Goal: Task Accomplishment & Management: Complete application form

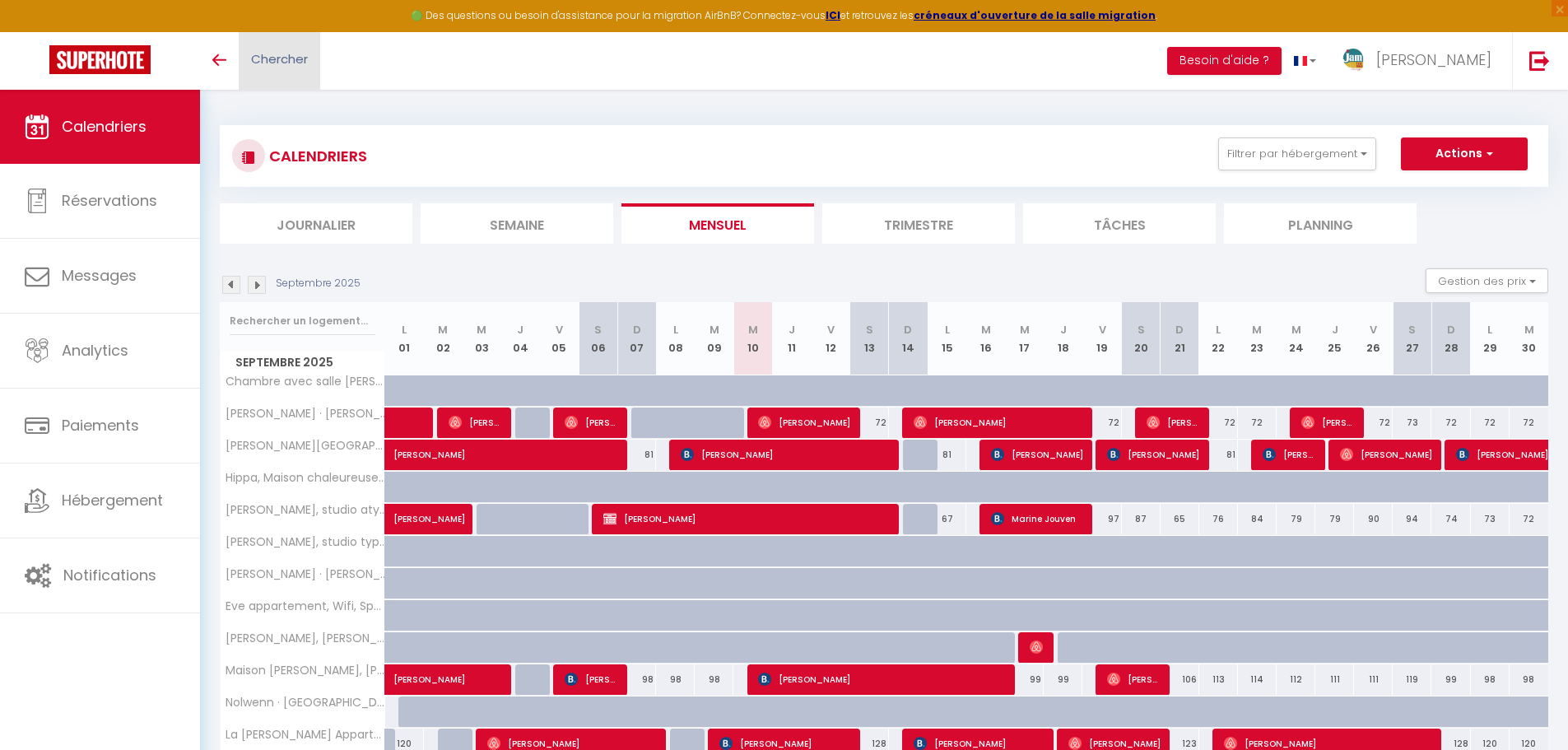
click at [299, 69] on link "Chercher" at bounding box center [280, 61] width 82 height 58
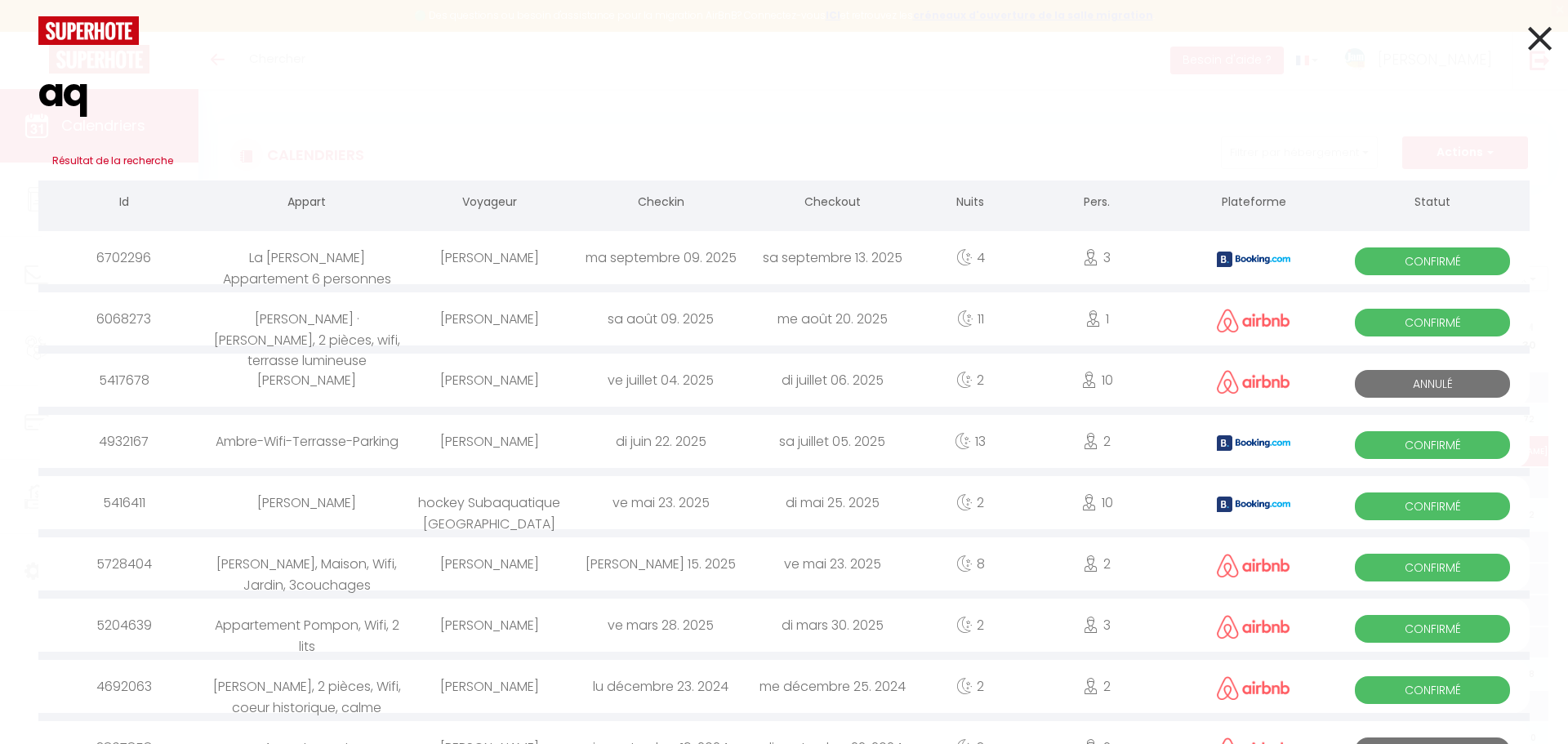
type input "aq"
click at [549, 262] on div "[PERSON_NAME]" at bounding box center [489, 258] width 172 height 53
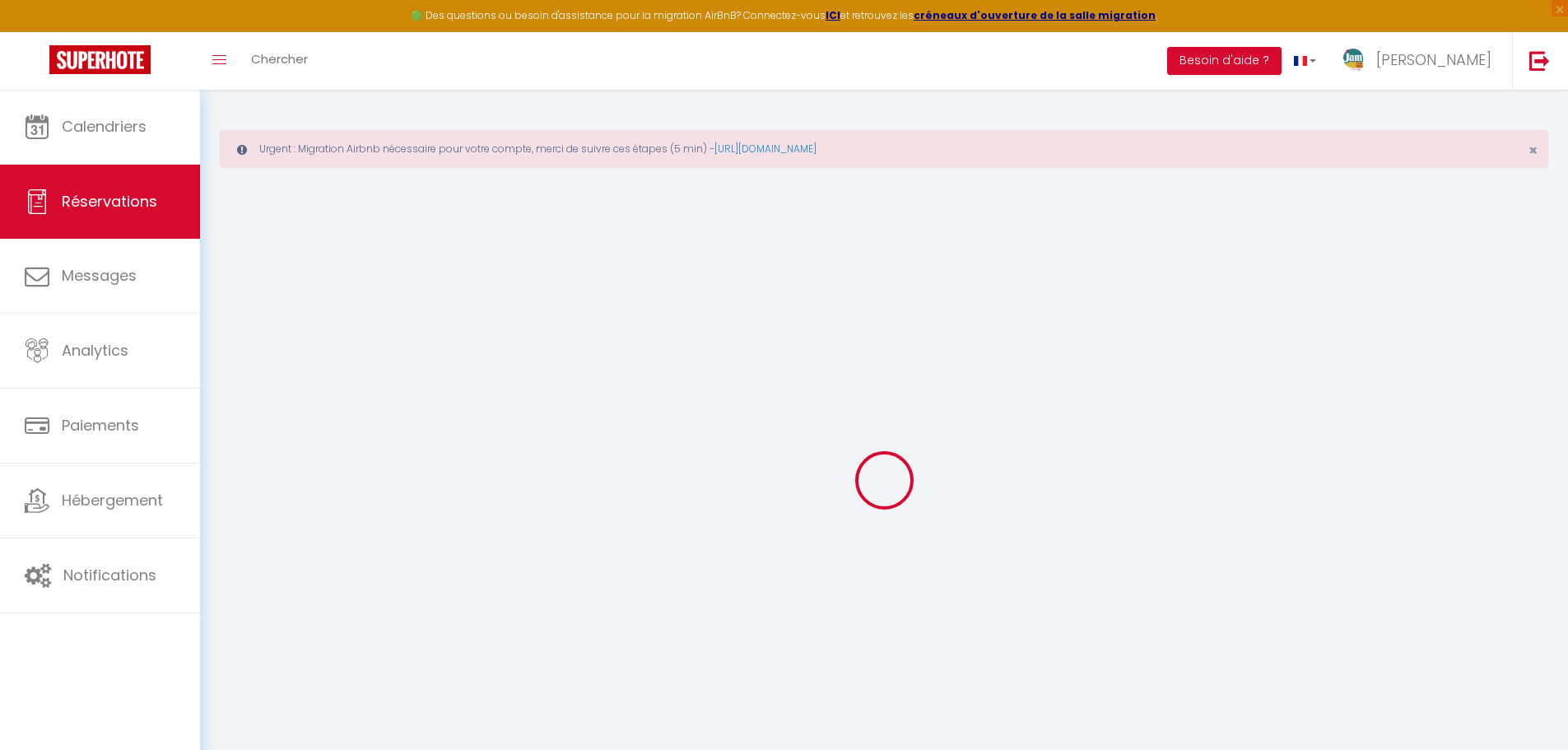
type input "aqdas"
type input "farooq"
type input "[EMAIL_ADDRESS][DOMAIN_NAME]"
type input "[PHONE_NUMBER]"
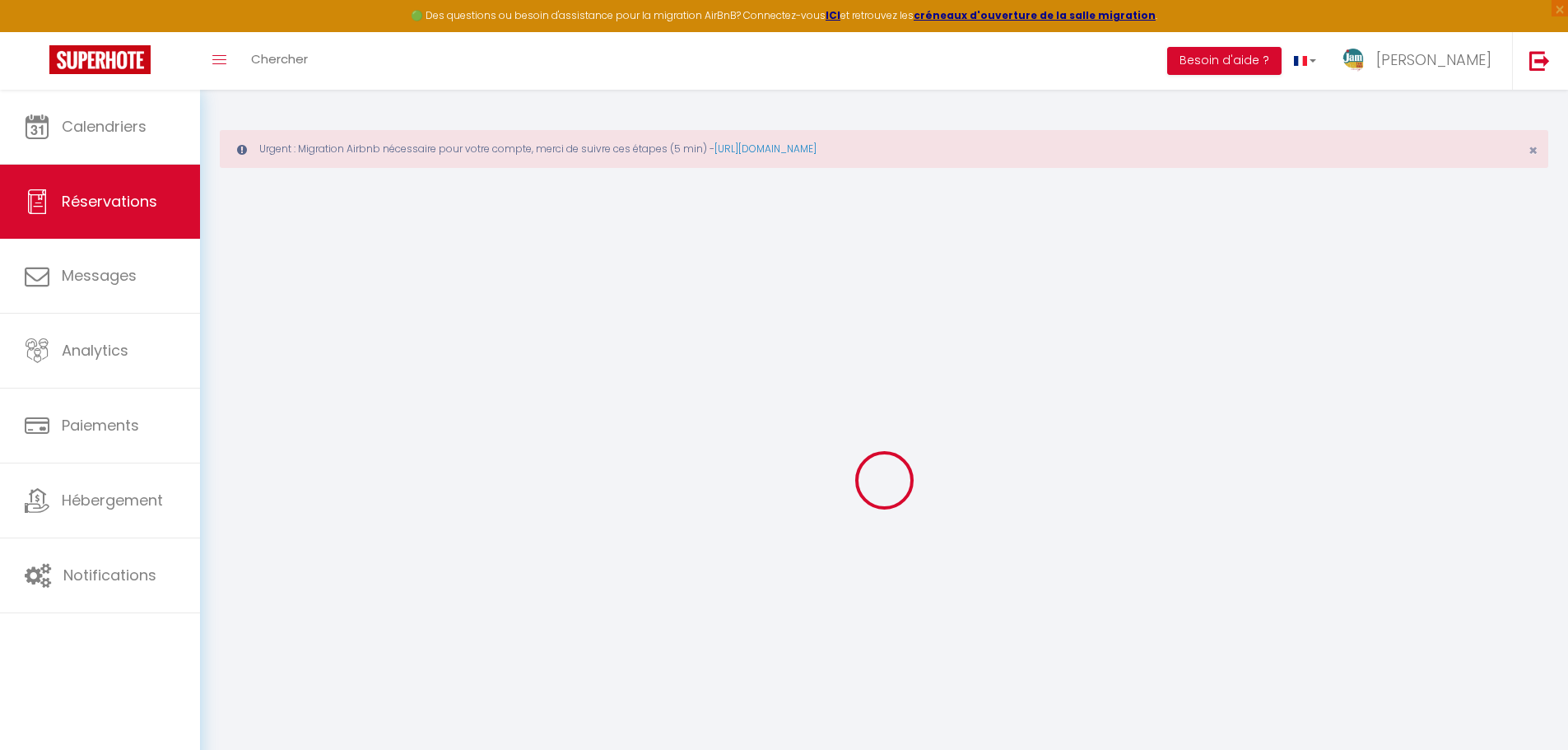
type input "[PHONE_NUMBER]"
select select "FR"
type input "45"
type input "88.51"
type input "7.58"
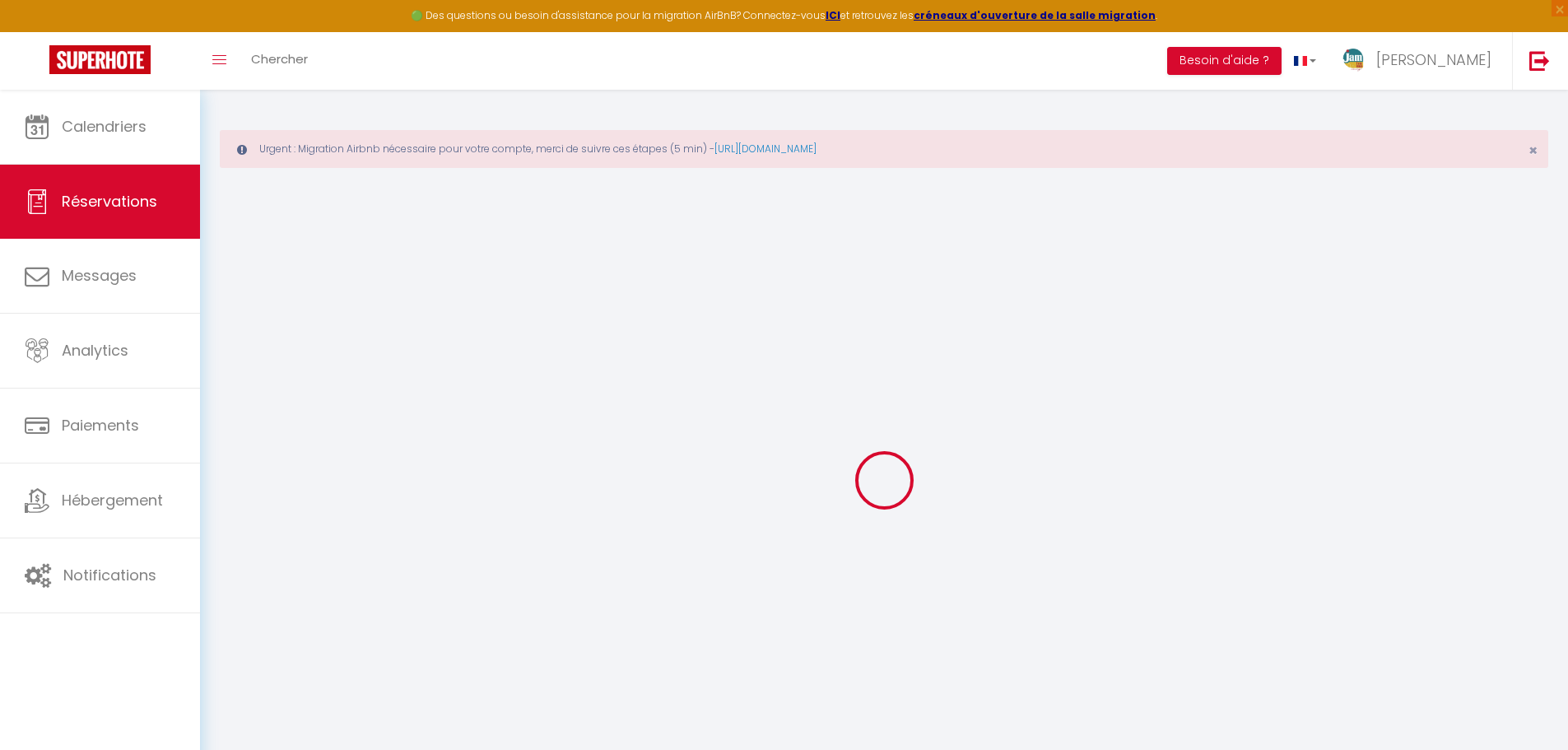
select select "75971"
select select "1"
select select
type input "3"
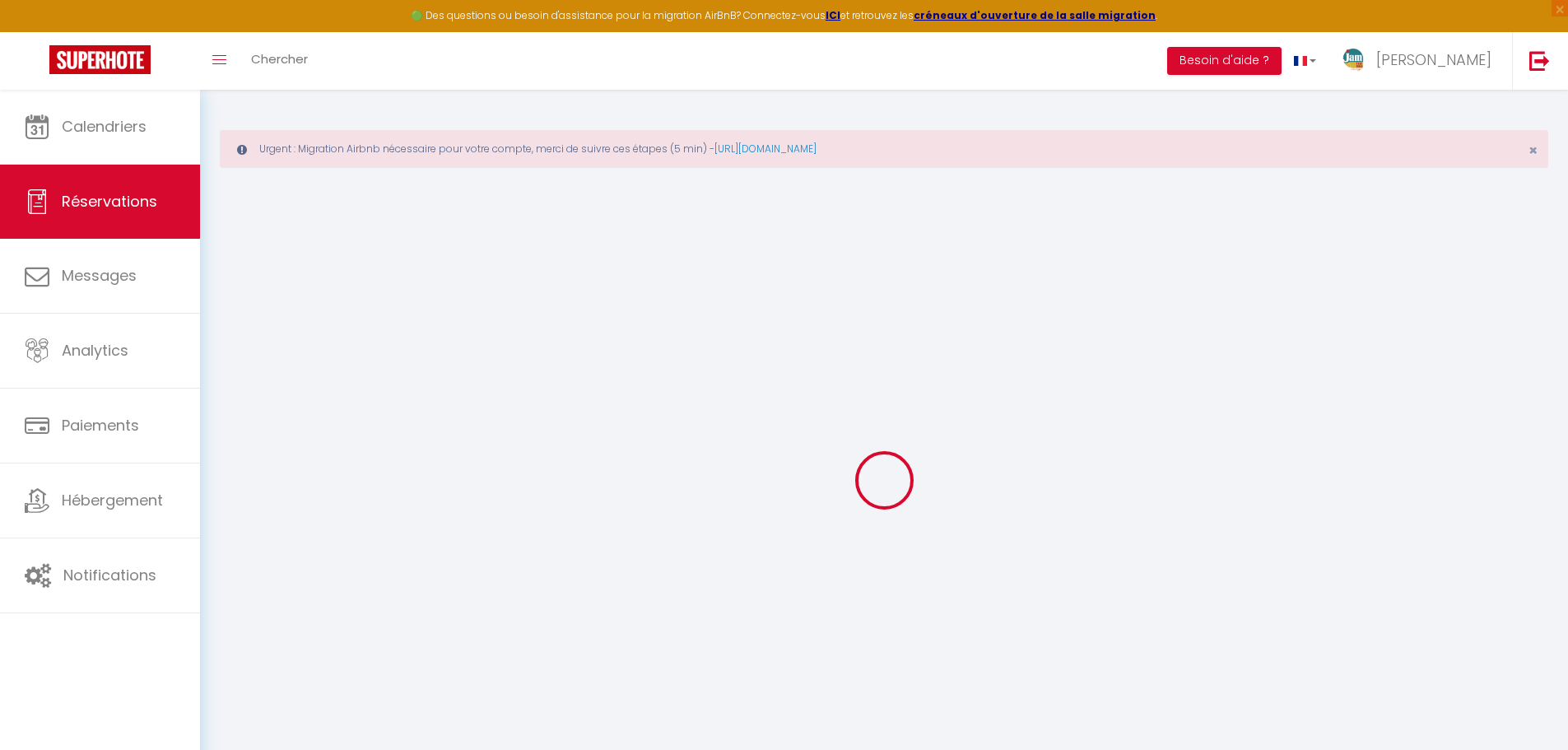
select select "12"
select select "15"
type input "415.65"
checkbox input "false"
type input "0"
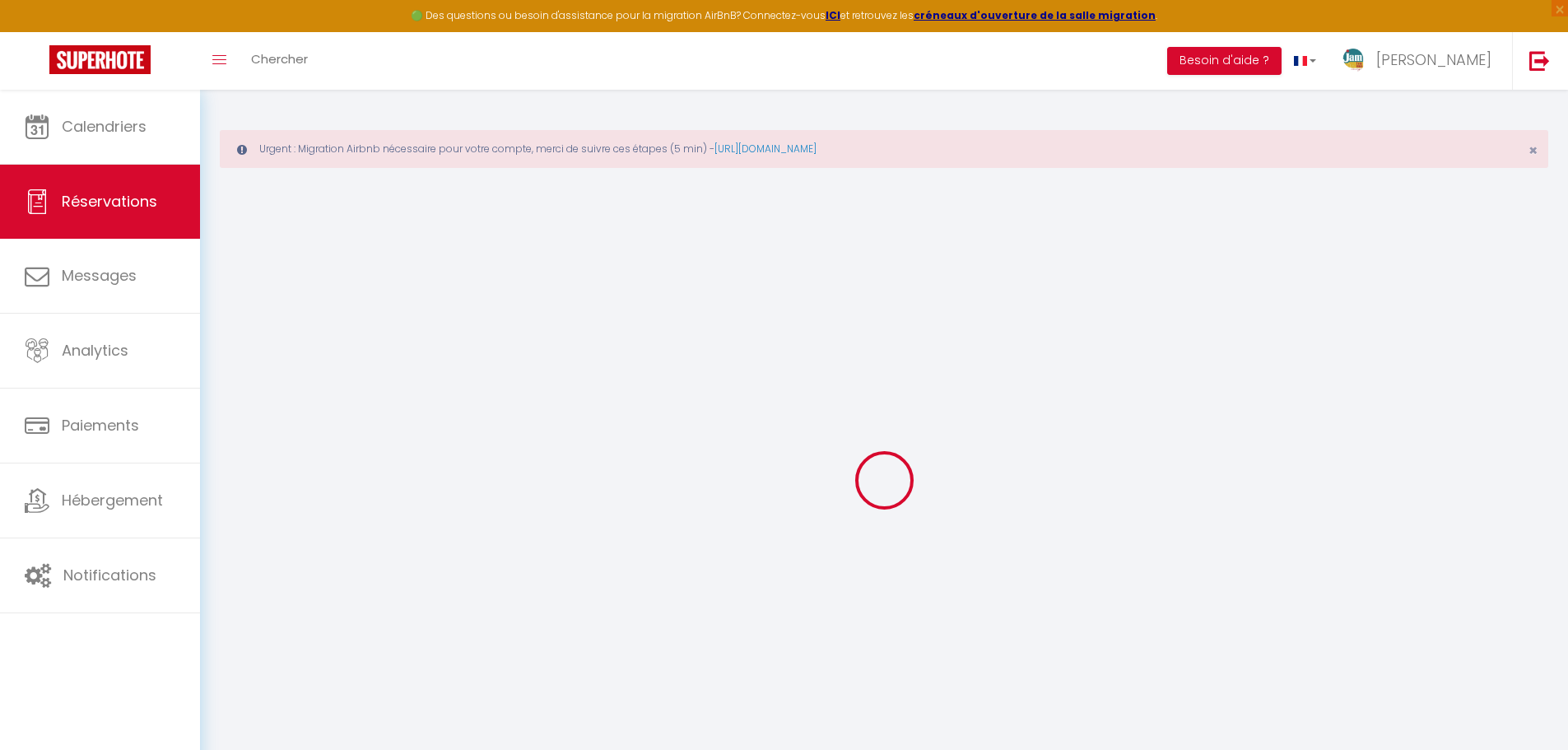
select select "2"
type input "60"
type input "45"
type input "0"
select select
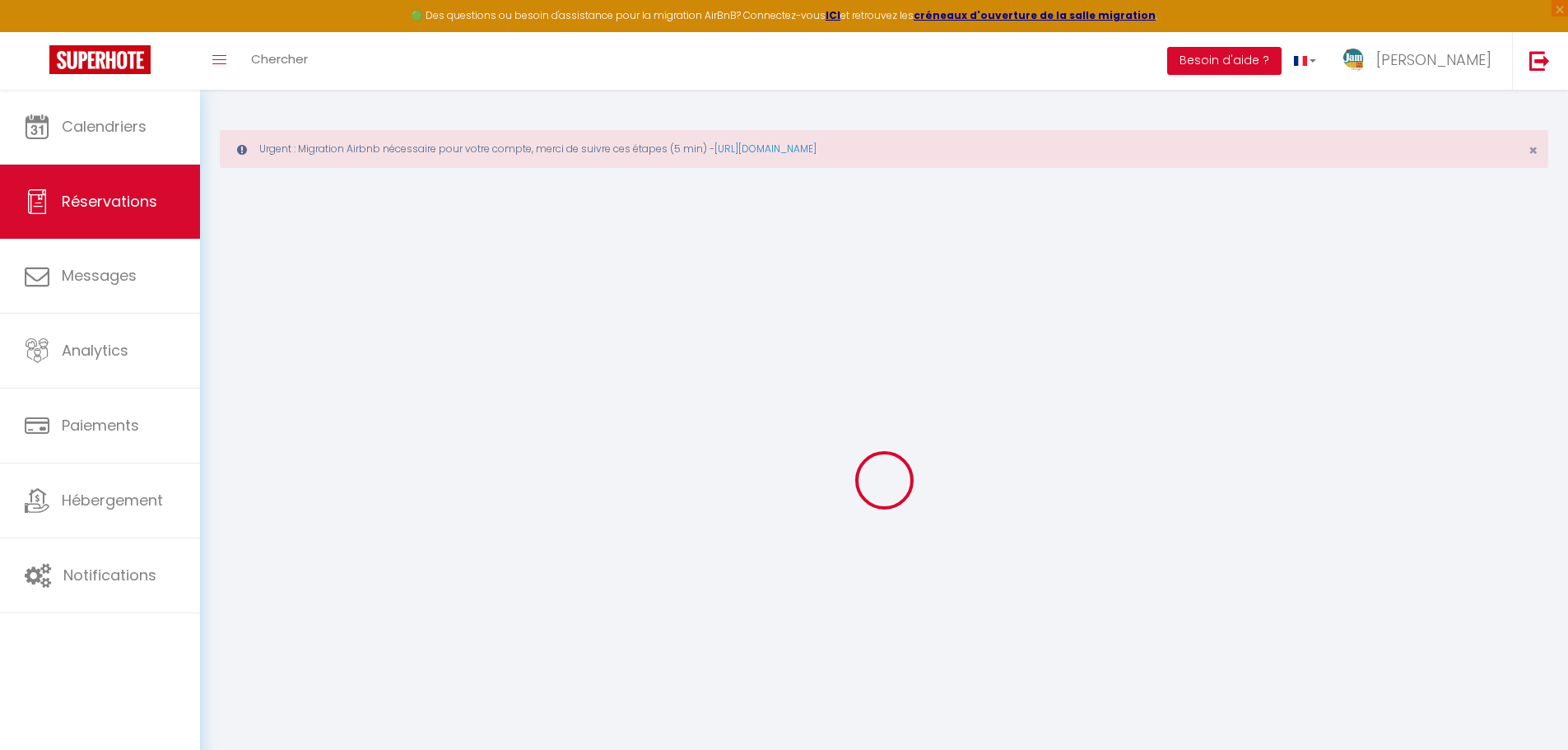
select select
checkbox input "false"
select select
checkbox input "false"
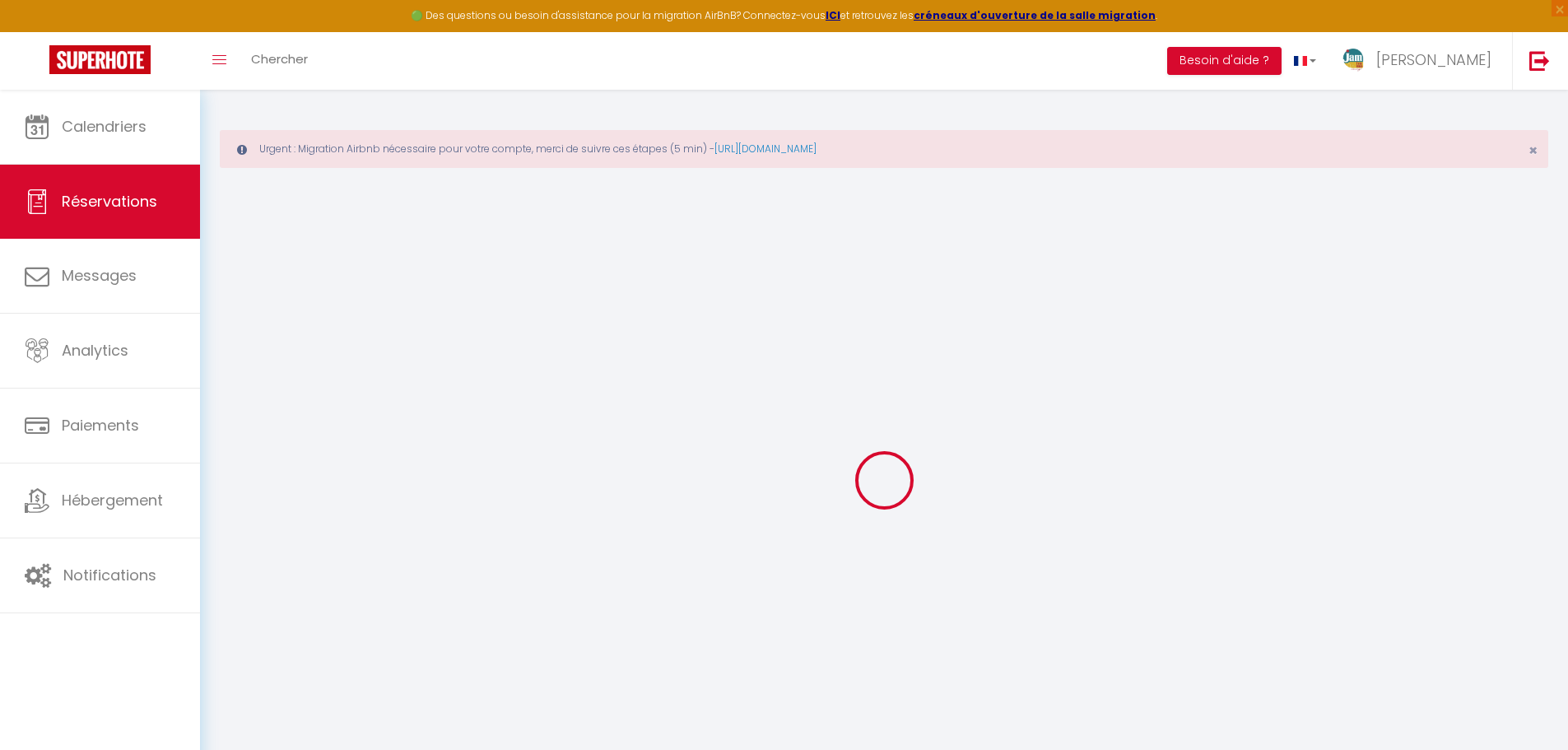
select select
checkbox input "false"
type textarea "** THIS RESERVATION HAS BEEN PRE-PAID ** Je voyage pour affaires et il est poss…"
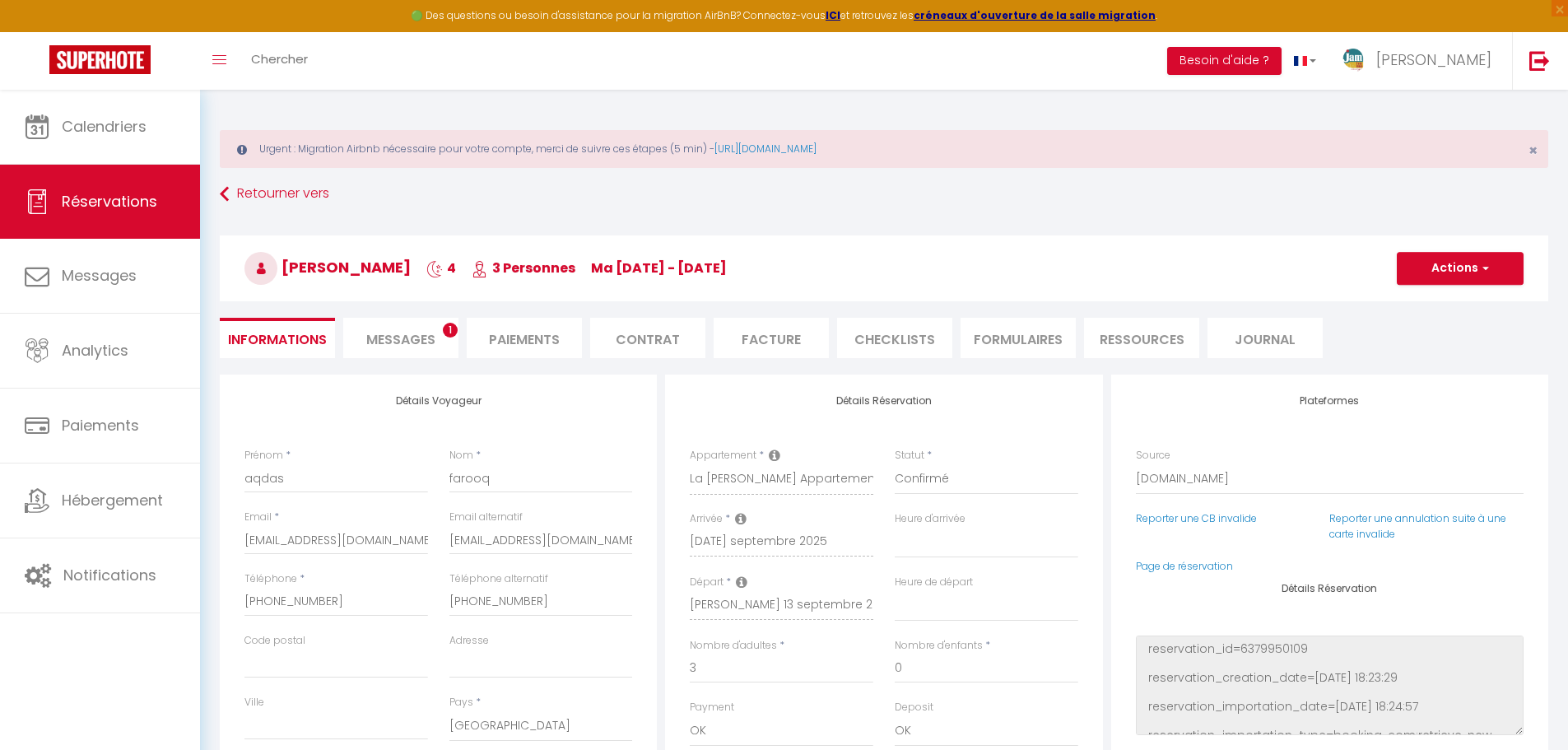
type input "60"
type input "20.78"
select select
checkbox input "false"
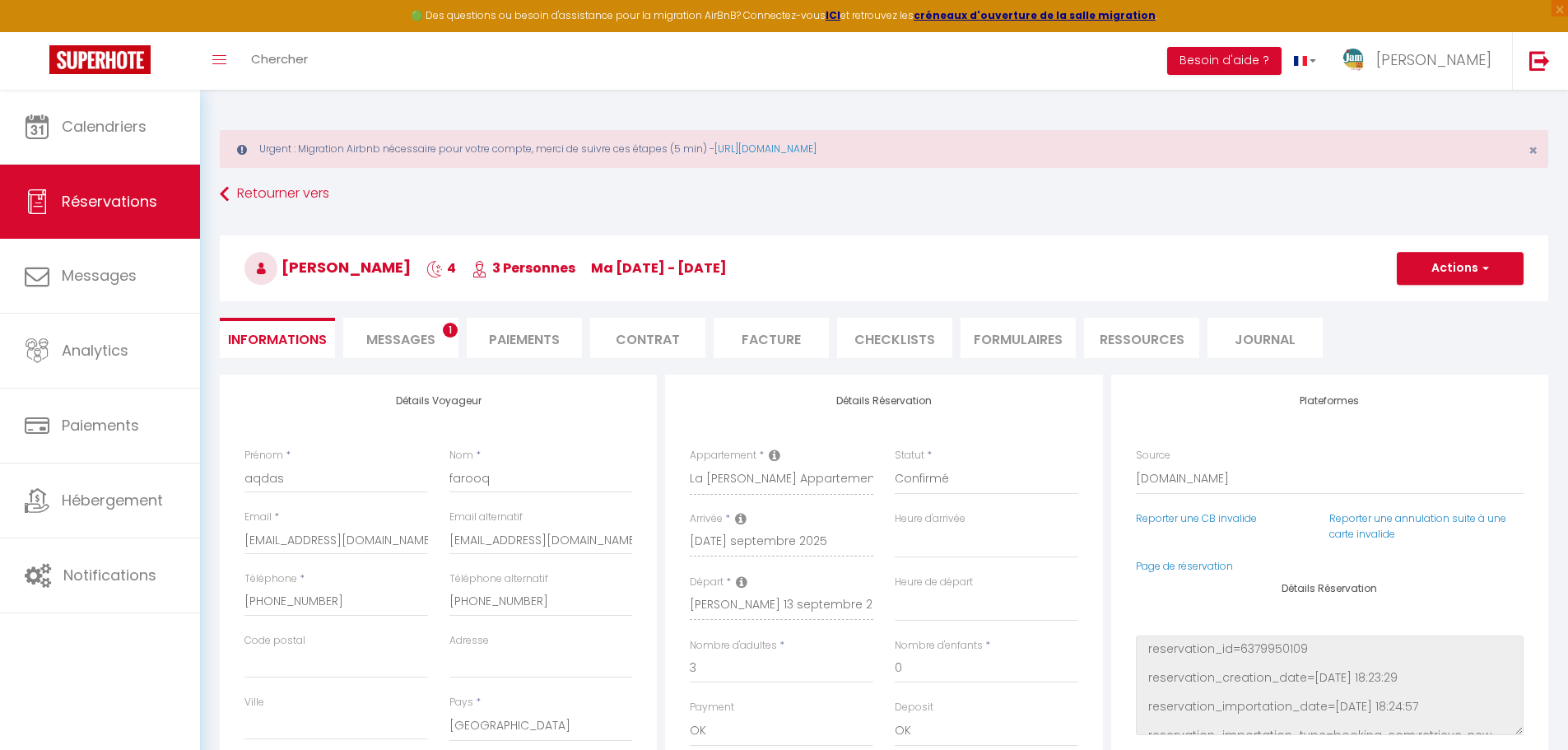
select select "19:00"
select select "10:00"
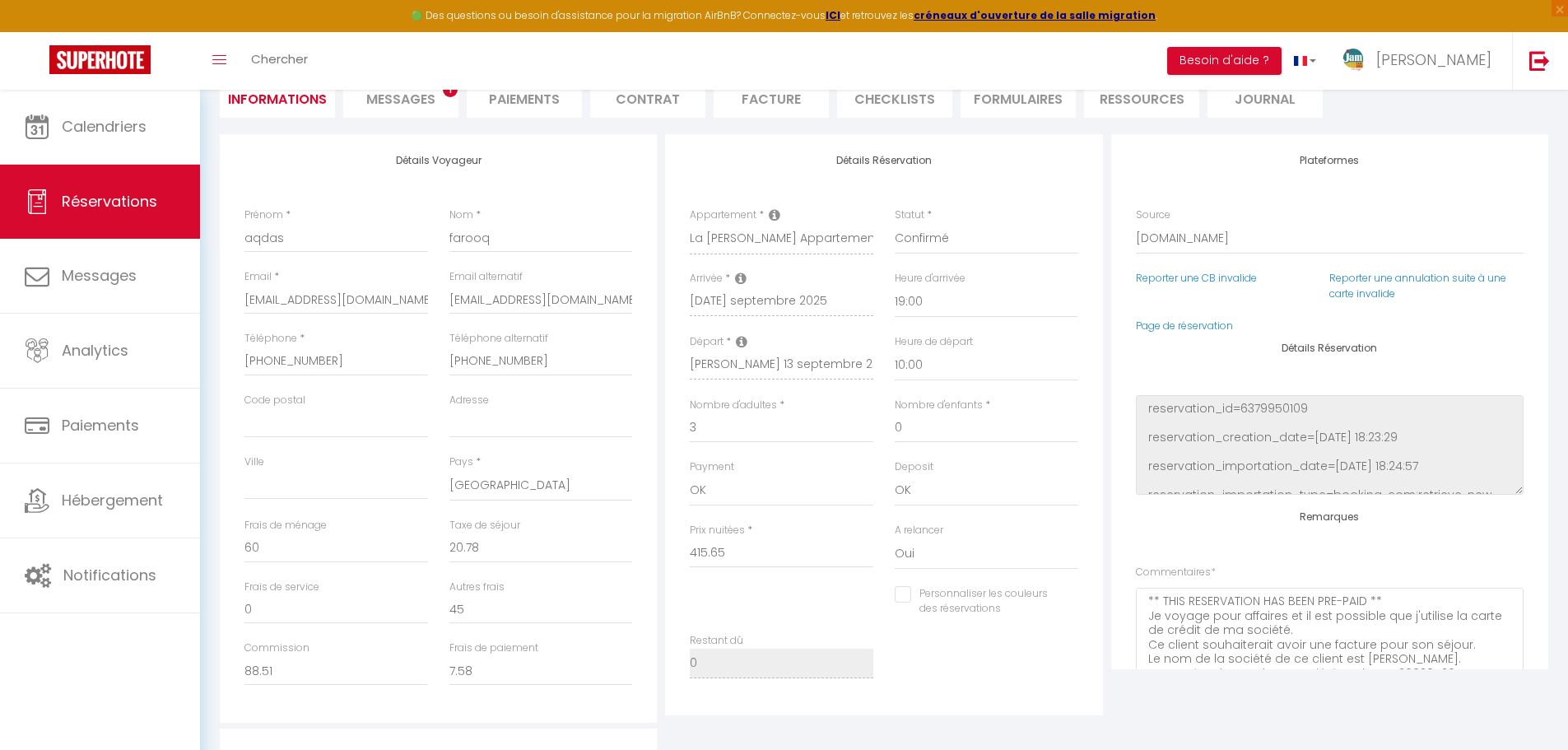
scroll to position [240, 0]
click at [773, 101] on li "Facture" at bounding box center [772, 99] width 115 height 41
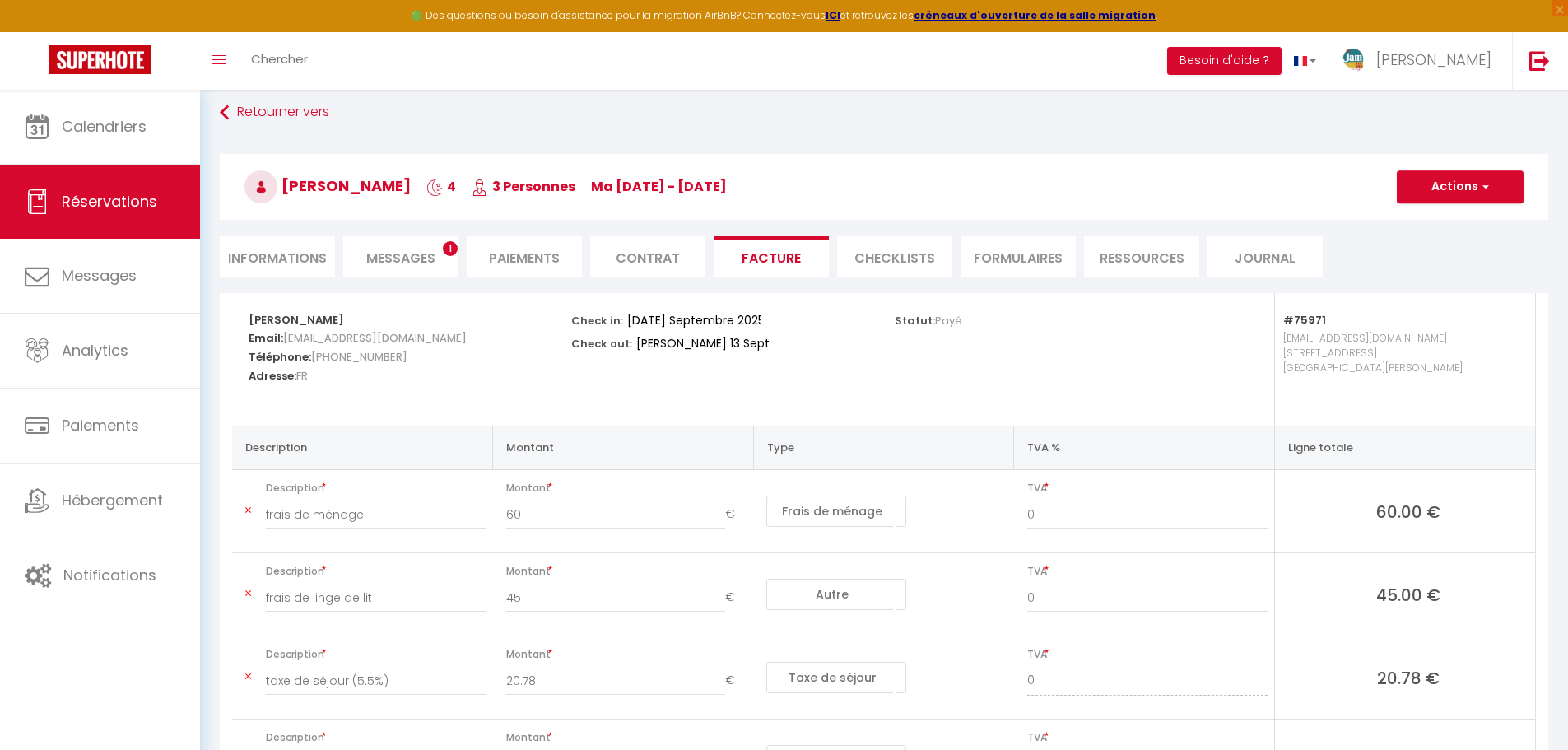
scroll to position [79, 0]
click at [1495, 178] on button "Actions" at bounding box center [1459, 189] width 126 height 33
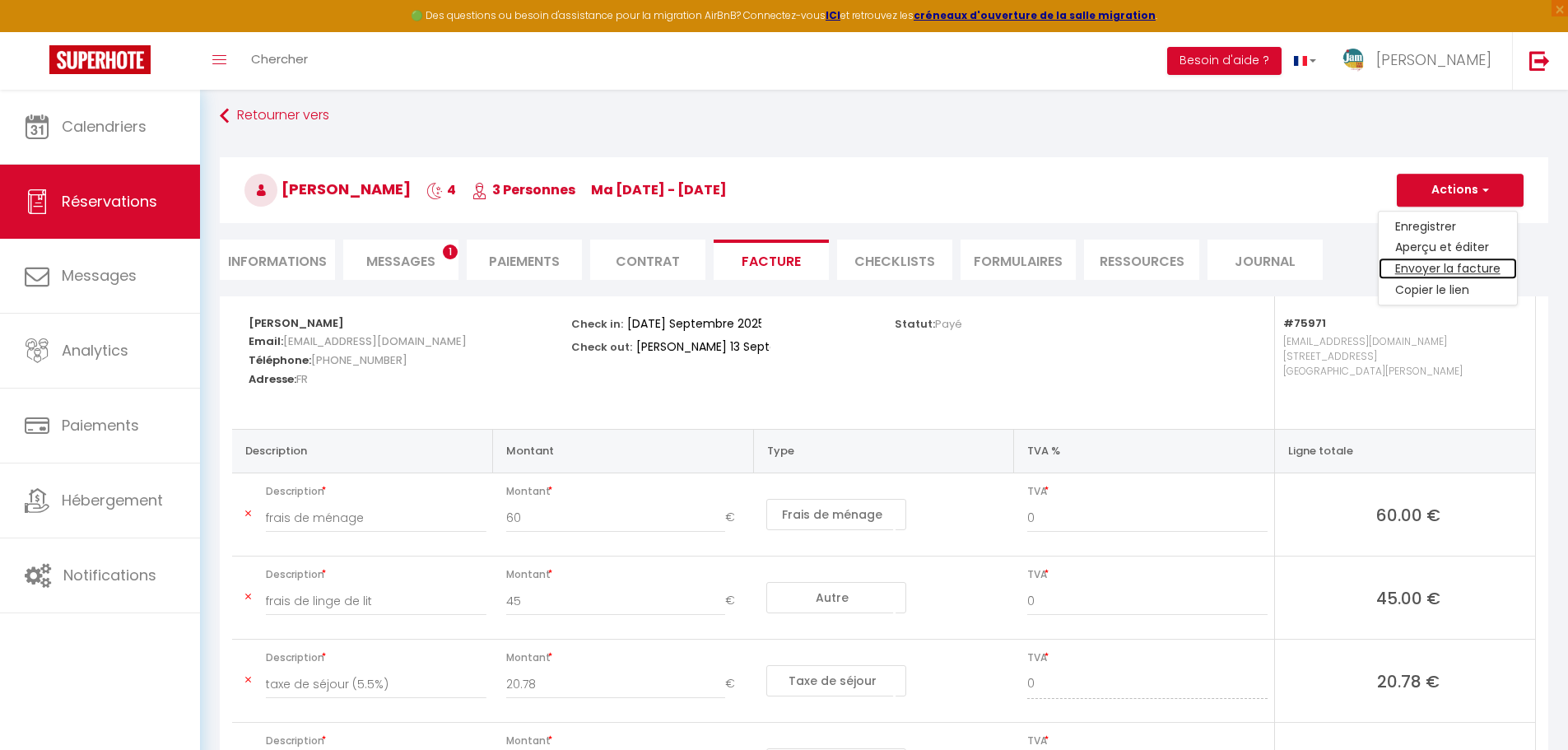
click at [1461, 269] on link "Envoyer la facture" at bounding box center [1448, 269] width 138 height 21
type input "[EMAIL_ADDRESS][DOMAIN_NAME]"
select select "fr"
type input "Votre facture 6702296 - [GEOGRAPHIC_DATA][PERSON_NAME] Appartement 6 personnes"
type textarea "Bonjour, Voici le lien pour télécharger votre facture : [URL][DOMAIN_NAME] Déta…"
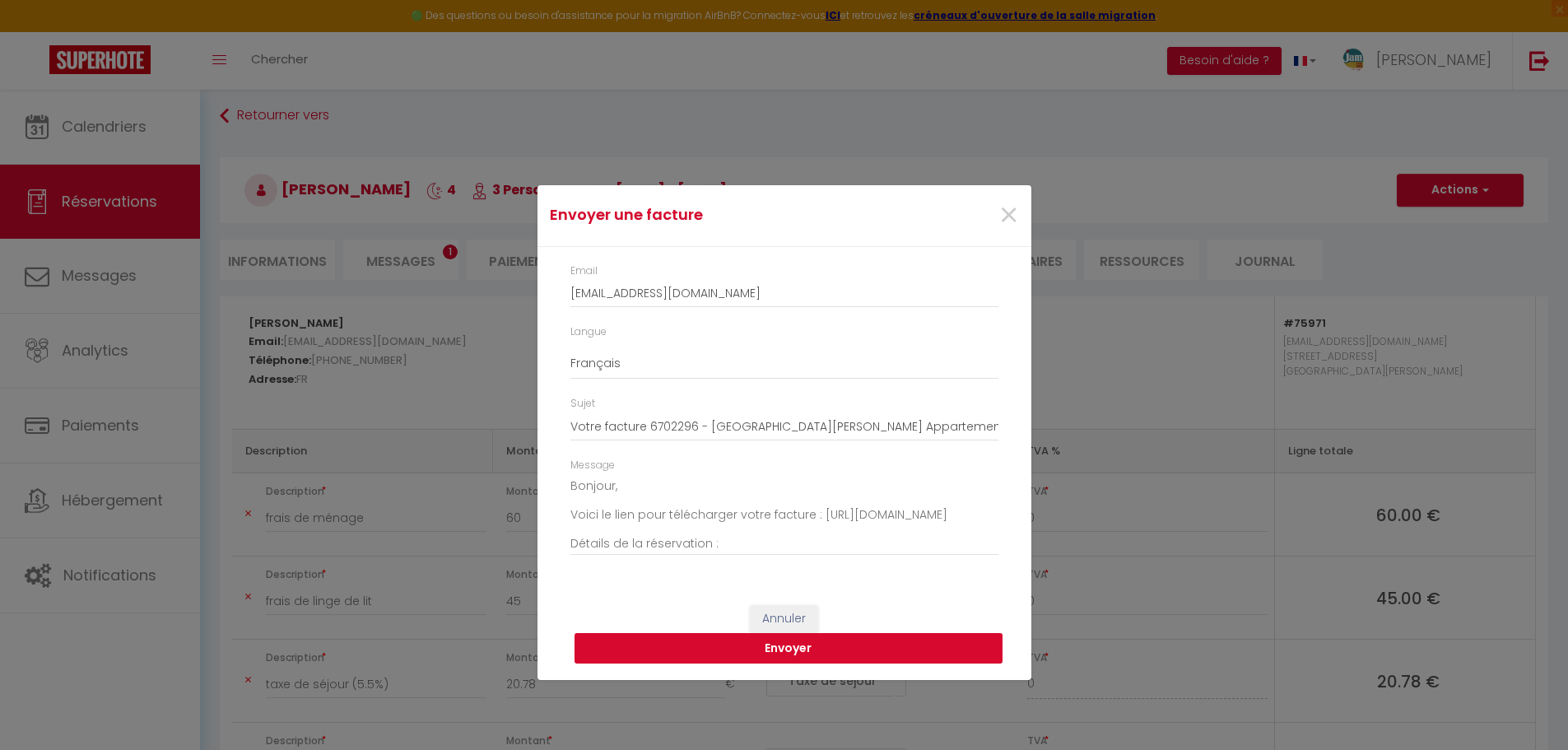
click at [788, 641] on button "Envoyer" at bounding box center [788, 648] width 428 height 31
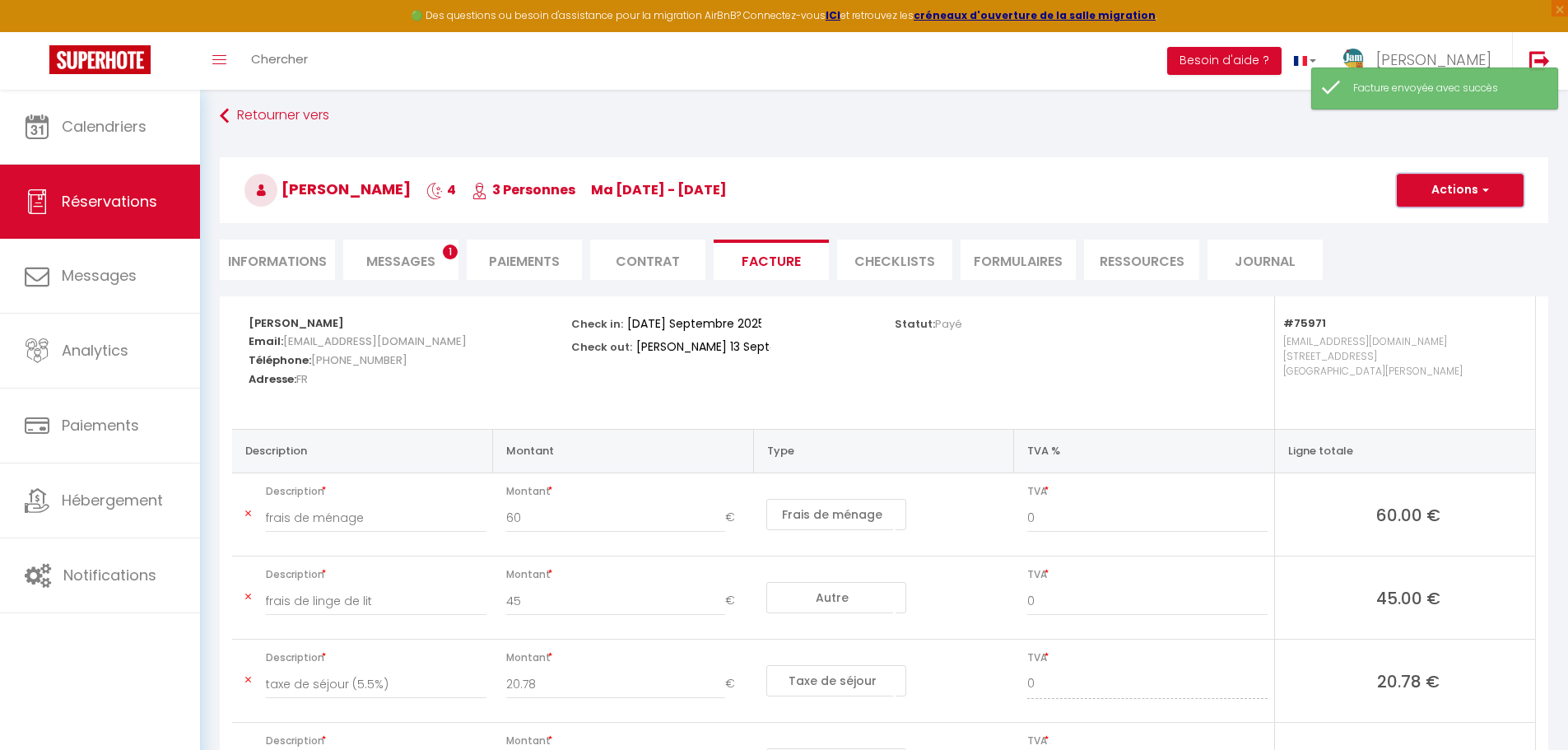
click at [1478, 190] on span "button" at bounding box center [1483, 190] width 10 height 15
click at [1438, 229] on link "Enregistrer" at bounding box center [1448, 226] width 138 height 21
